Goal: Browse casually: Explore the website without a specific task or goal

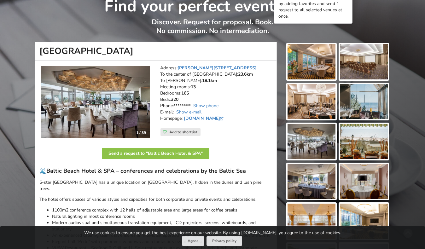
scroll to position [50, 0]
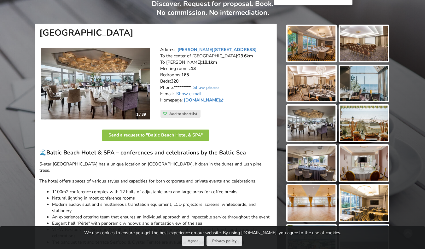
click at [308, 52] on img at bounding box center [312, 43] width 48 height 35
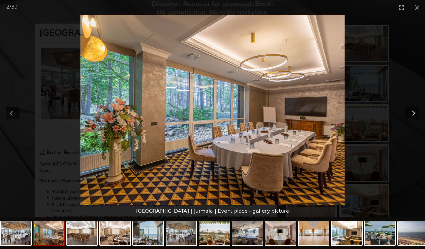
click at [413, 114] on button "Next slide" at bounding box center [411, 113] width 13 height 12
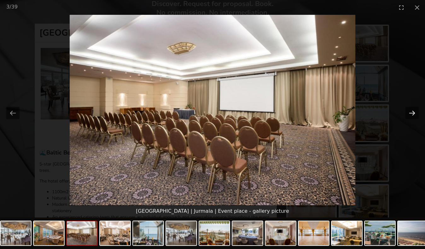
click at [413, 114] on button "Next slide" at bounding box center [411, 113] width 13 height 12
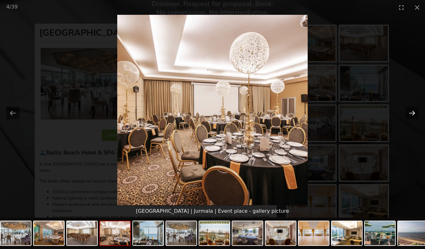
click at [413, 114] on button "Next slide" at bounding box center [411, 113] width 13 height 12
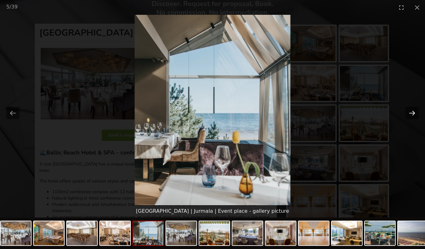
click at [413, 114] on button "Next slide" at bounding box center [411, 113] width 13 height 12
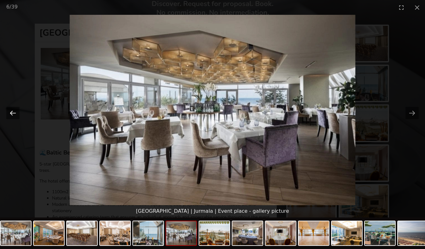
click at [9, 111] on button "Previous slide" at bounding box center [12, 113] width 13 height 12
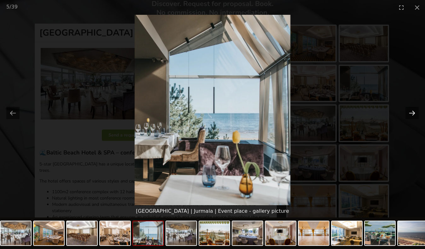
click at [414, 114] on button "Next slide" at bounding box center [411, 113] width 13 height 12
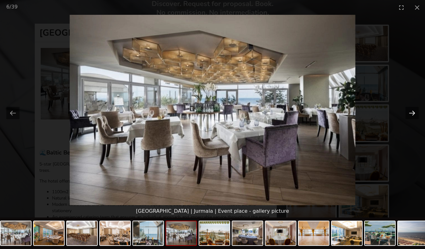
click at [414, 114] on button "Next slide" at bounding box center [411, 113] width 13 height 12
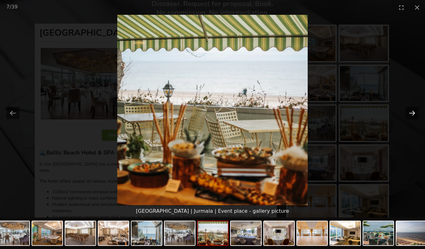
click at [414, 114] on button "Next slide" at bounding box center [411, 113] width 13 height 12
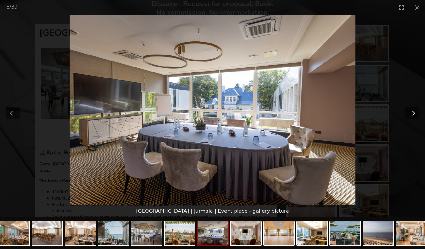
click at [414, 114] on button "Next slide" at bounding box center [411, 113] width 13 height 12
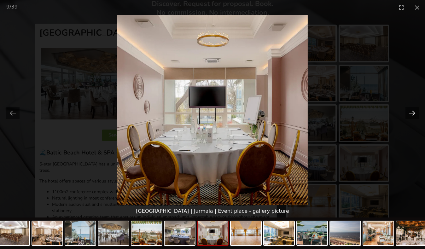
click at [414, 114] on button "Next slide" at bounding box center [411, 113] width 13 height 12
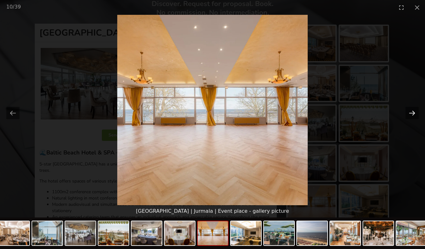
click at [414, 114] on button "Next slide" at bounding box center [411, 113] width 13 height 12
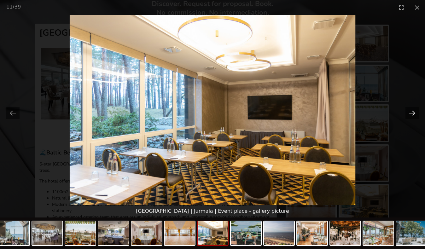
click at [414, 111] on button "Next slide" at bounding box center [411, 113] width 13 height 12
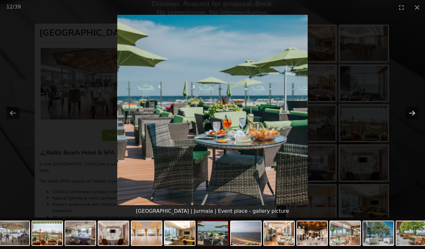
click at [414, 111] on button "Next slide" at bounding box center [411, 113] width 13 height 12
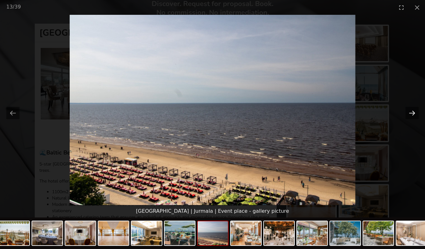
click at [414, 111] on button "Next slide" at bounding box center [411, 113] width 13 height 12
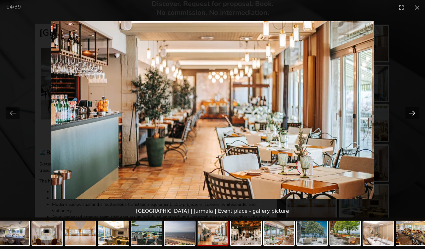
click at [414, 111] on button "Next slide" at bounding box center [411, 113] width 13 height 12
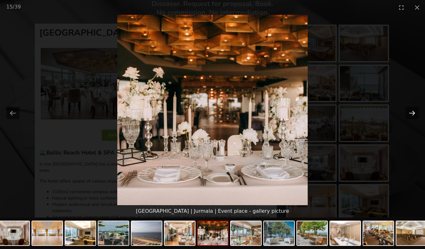
click at [414, 111] on button "Next slide" at bounding box center [411, 113] width 13 height 12
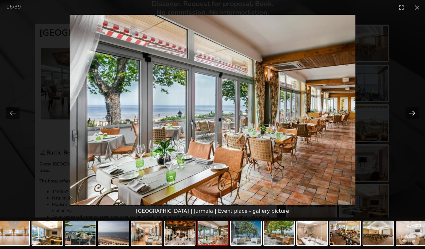
click at [414, 111] on button "Next slide" at bounding box center [411, 113] width 13 height 12
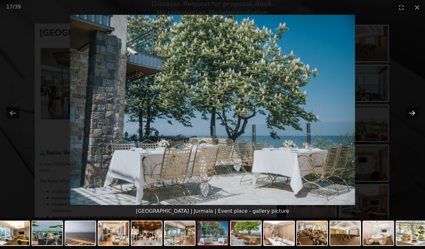
click at [414, 111] on button "Next slide" at bounding box center [411, 113] width 13 height 12
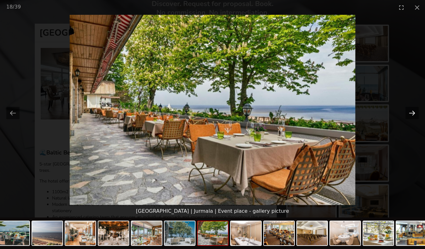
click at [414, 111] on button "Next slide" at bounding box center [411, 113] width 13 height 12
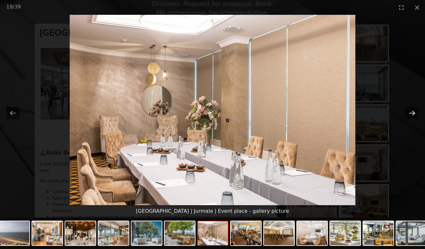
click at [414, 111] on button "Next slide" at bounding box center [411, 113] width 13 height 12
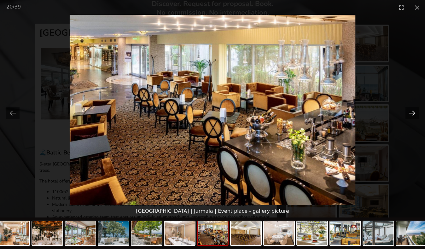
click at [414, 111] on button "Next slide" at bounding box center [411, 113] width 13 height 12
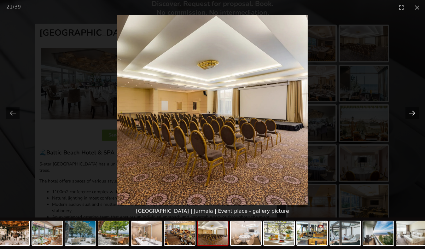
click at [414, 111] on button "Next slide" at bounding box center [411, 113] width 13 height 12
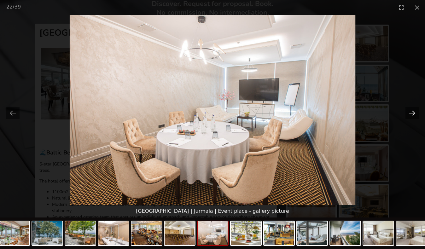
click at [414, 111] on button "Next slide" at bounding box center [411, 113] width 13 height 12
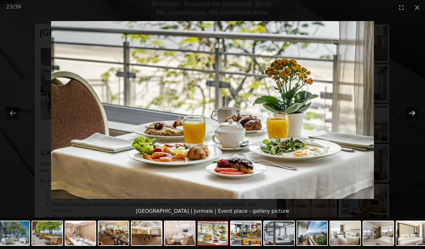
click at [414, 111] on button "Next slide" at bounding box center [411, 113] width 13 height 12
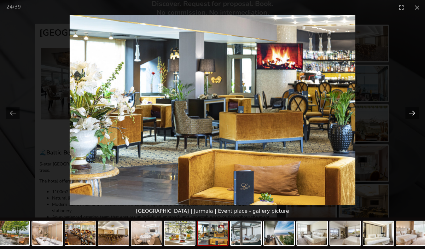
click at [414, 111] on button "Next slide" at bounding box center [411, 113] width 13 height 12
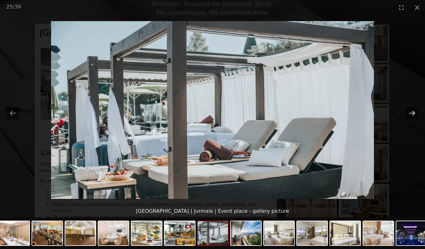
click at [414, 111] on button "Next slide" at bounding box center [411, 113] width 13 height 12
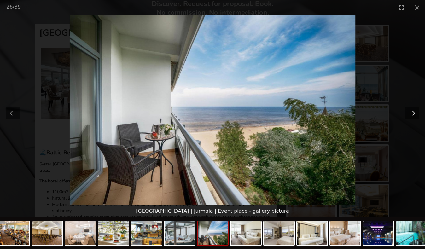
click at [414, 111] on button "Next slide" at bounding box center [411, 113] width 13 height 12
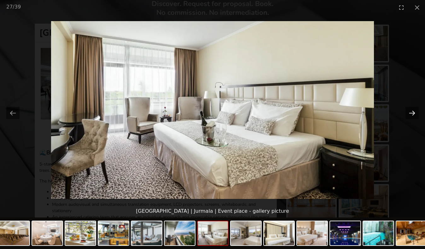
click at [414, 111] on button "Next slide" at bounding box center [411, 113] width 13 height 12
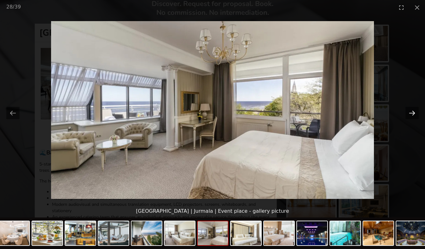
click at [410, 111] on button "Next slide" at bounding box center [411, 113] width 13 height 12
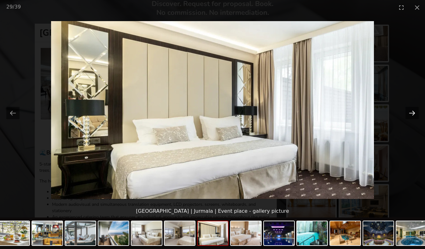
click at [410, 111] on button "Next slide" at bounding box center [411, 113] width 13 height 12
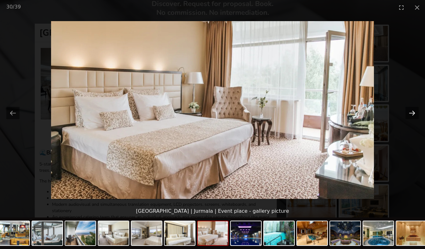
click at [410, 111] on button "Next slide" at bounding box center [411, 113] width 13 height 12
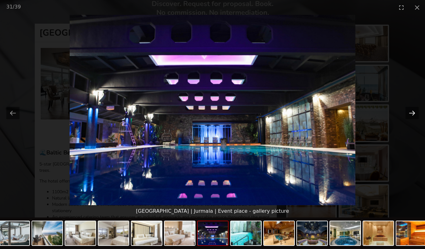
click at [410, 111] on button "Next slide" at bounding box center [411, 113] width 13 height 12
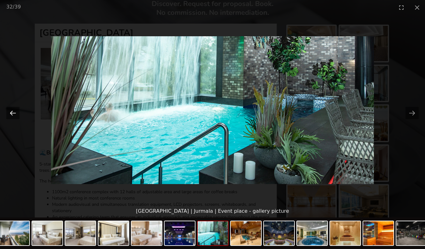
click at [13, 114] on button "Previous slide" at bounding box center [12, 113] width 13 height 12
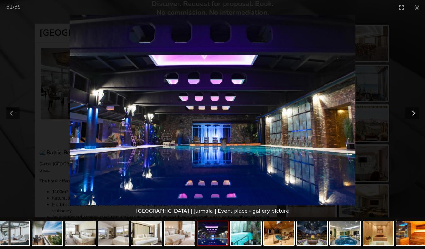
click at [412, 113] on button "Next slide" at bounding box center [411, 113] width 13 height 12
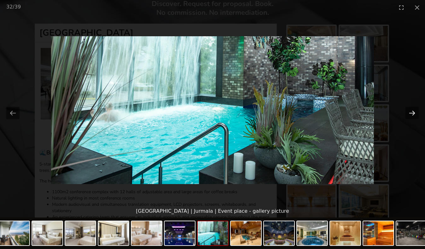
click at [412, 113] on button "Next slide" at bounding box center [411, 113] width 13 height 12
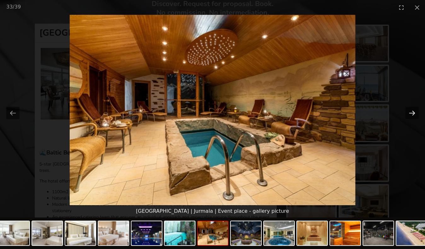
click at [412, 113] on button "Next slide" at bounding box center [411, 113] width 13 height 12
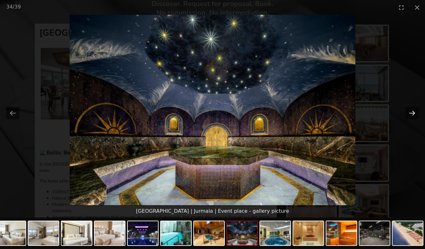
click at [412, 113] on button "Next slide" at bounding box center [411, 113] width 13 height 12
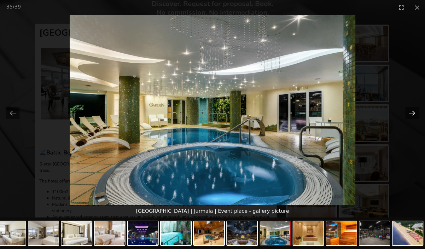
click at [412, 113] on button "Next slide" at bounding box center [411, 113] width 13 height 12
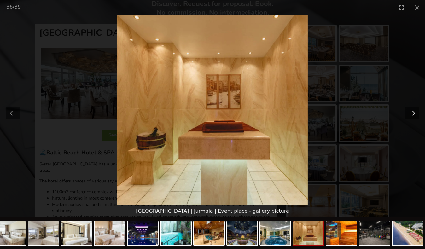
click at [412, 113] on button "Next slide" at bounding box center [411, 113] width 13 height 12
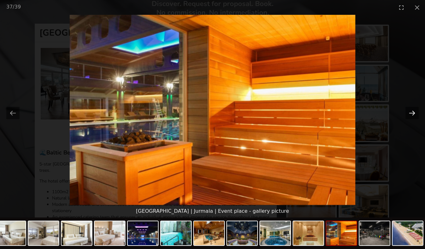
click at [412, 113] on button "Next slide" at bounding box center [411, 113] width 13 height 12
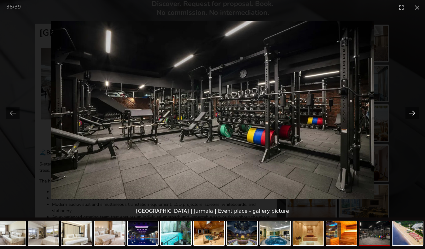
click at [412, 113] on button "Next slide" at bounding box center [411, 113] width 13 height 12
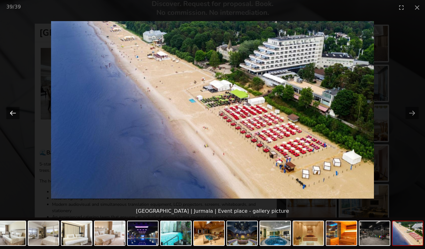
click at [18, 112] on button "Previous slide" at bounding box center [12, 113] width 13 height 12
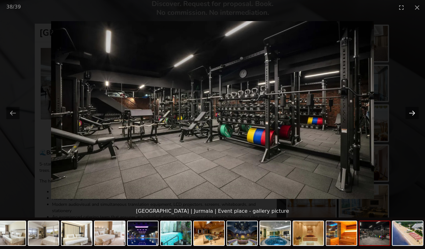
click at [412, 115] on button "Next slide" at bounding box center [411, 113] width 13 height 12
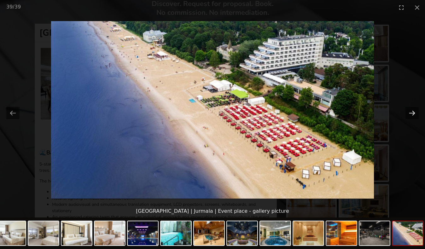
click at [412, 115] on button "Next slide" at bounding box center [411, 113] width 13 height 12
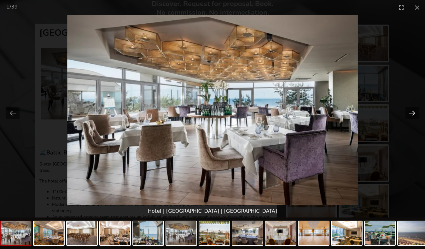
click at [412, 115] on button "Next slide" at bounding box center [411, 113] width 13 height 12
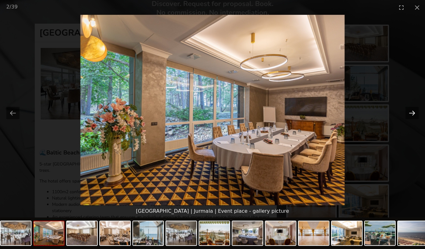
click at [412, 115] on button "Next slide" at bounding box center [411, 113] width 13 height 12
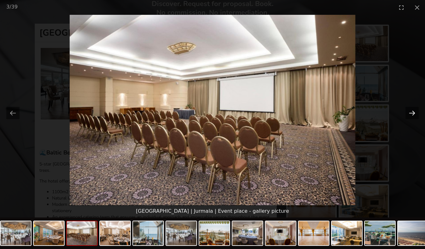
click at [412, 115] on button "Next slide" at bounding box center [411, 113] width 13 height 12
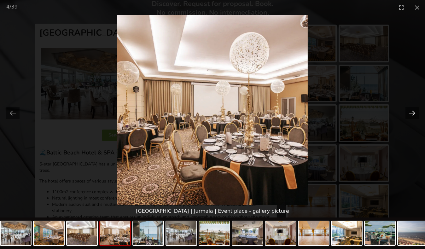
click at [412, 115] on button "Next slide" at bounding box center [411, 113] width 13 height 12
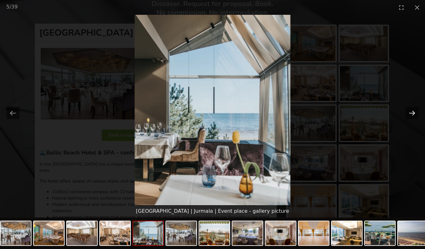
click at [412, 115] on button "Next slide" at bounding box center [411, 113] width 13 height 12
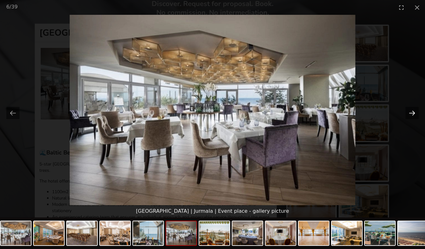
click at [412, 115] on button "Next slide" at bounding box center [411, 113] width 13 height 12
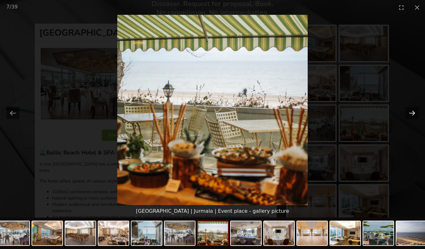
click at [412, 115] on button "Next slide" at bounding box center [411, 113] width 13 height 12
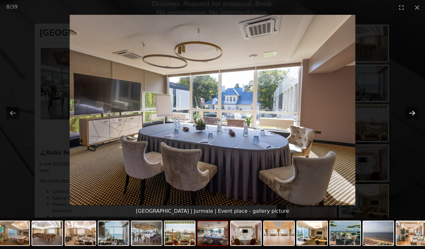
click at [412, 113] on button "Next slide" at bounding box center [411, 113] width 13 height 12
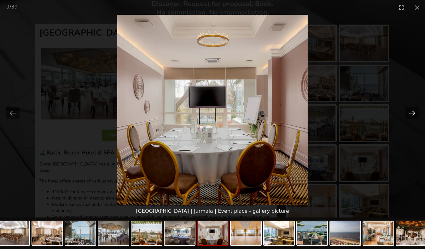
click at [412, 113] on button "Next slide" at bounding box center [411, 113] width 13 height 12
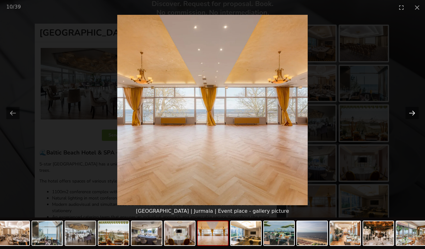
click at [412, 113] on button "Next slide" at bounding box center [411, 113] width 13 height 12
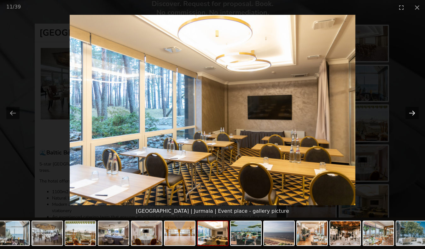
click at [408, 111] on button "Next slide" at bounding box center [411, 113] width 13 height 12
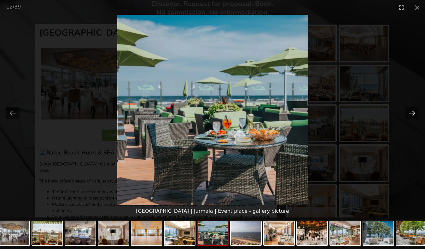
click at [408, 111] on button "Next slide" at bounding box center [411, 113] width 13 height 12
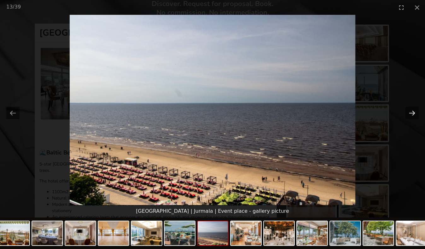
click at [408, 111] on button "Next slide" at bounding box center [411, 113] width 13 height 12
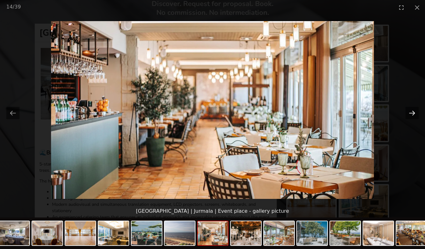
click at [408, 111] on button "Next slide" at bounding box center [411, 113] width 13 height 12
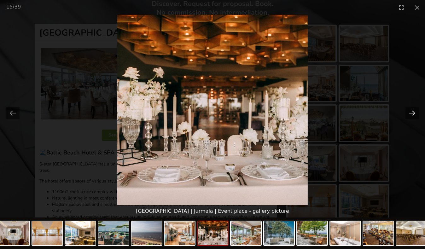
click at [408, 111] on button "Next slide" at bounding box center [411, 113] width 13 height 12
